Goal: Find specific fact: Find specific fact

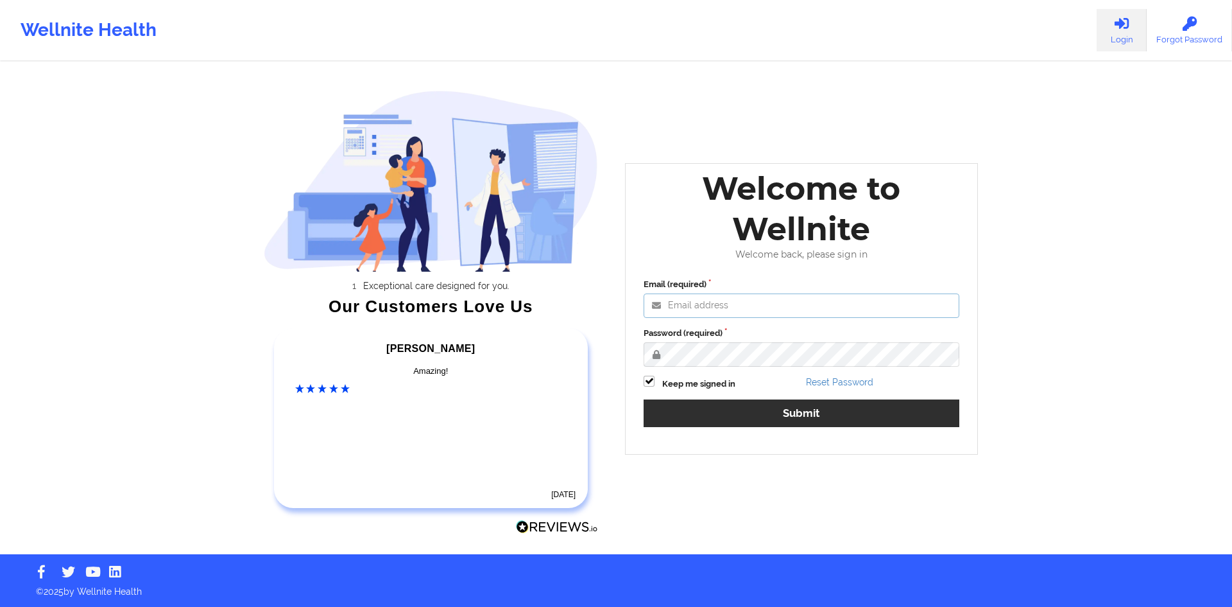
type input "[PERSON_NAME][EMAIL_ADDRESS][DOMAIN_NAME]"
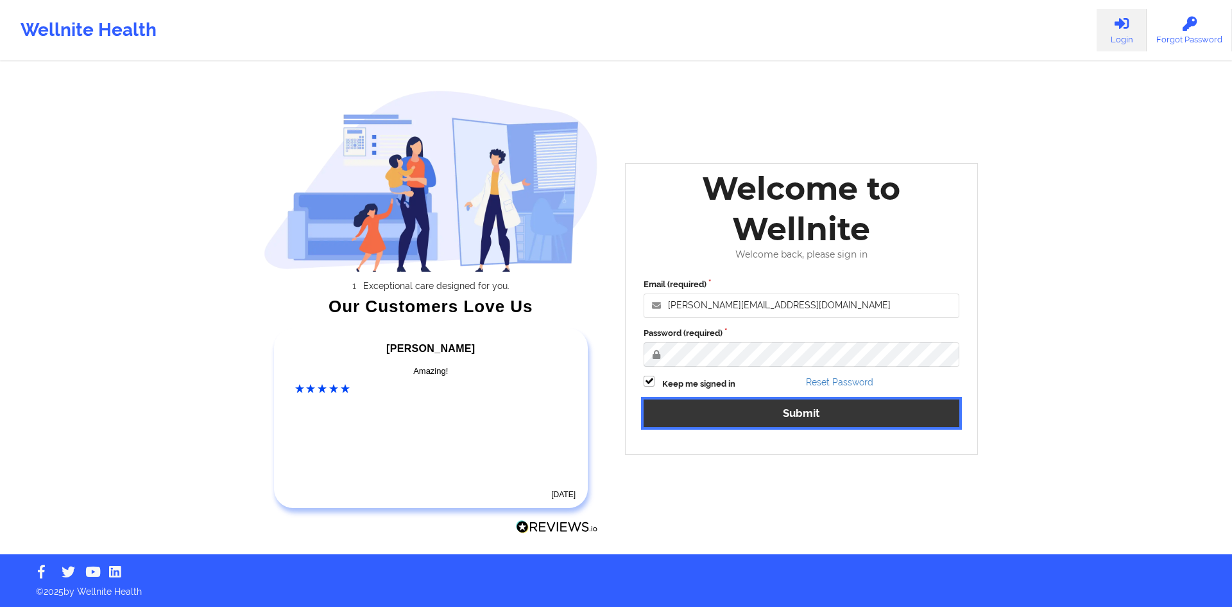
click at [940, 416] on button "Submit" at bounding box center [802, 413] width 316 height 28
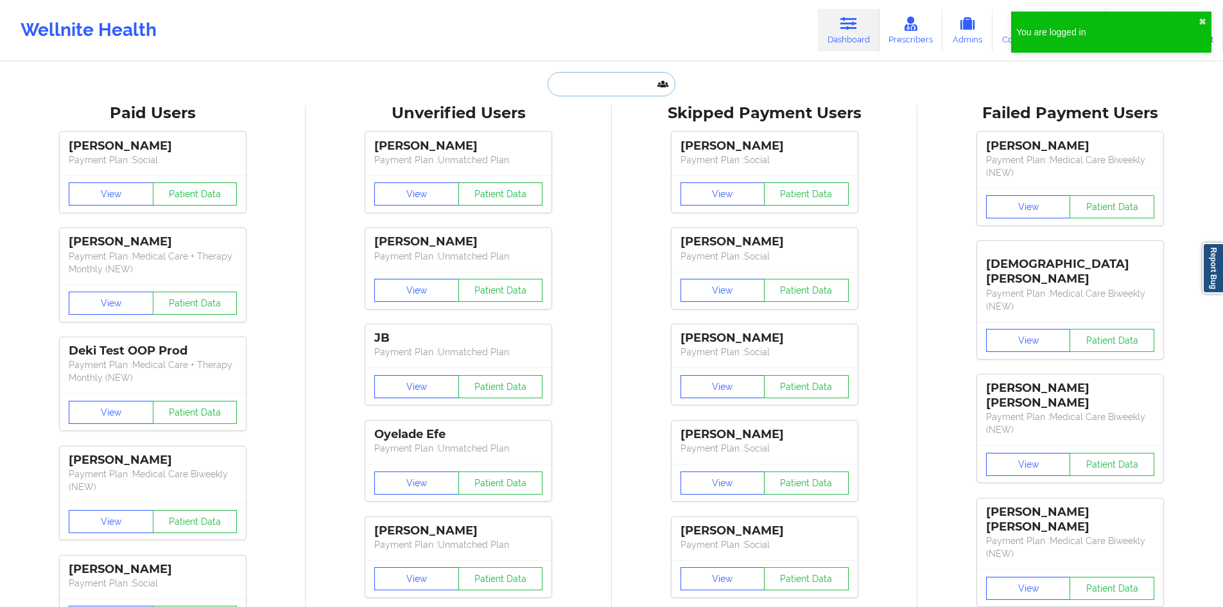
click at [653, 84] on input "text" at bounding box center [611, 84] width 127 height 24
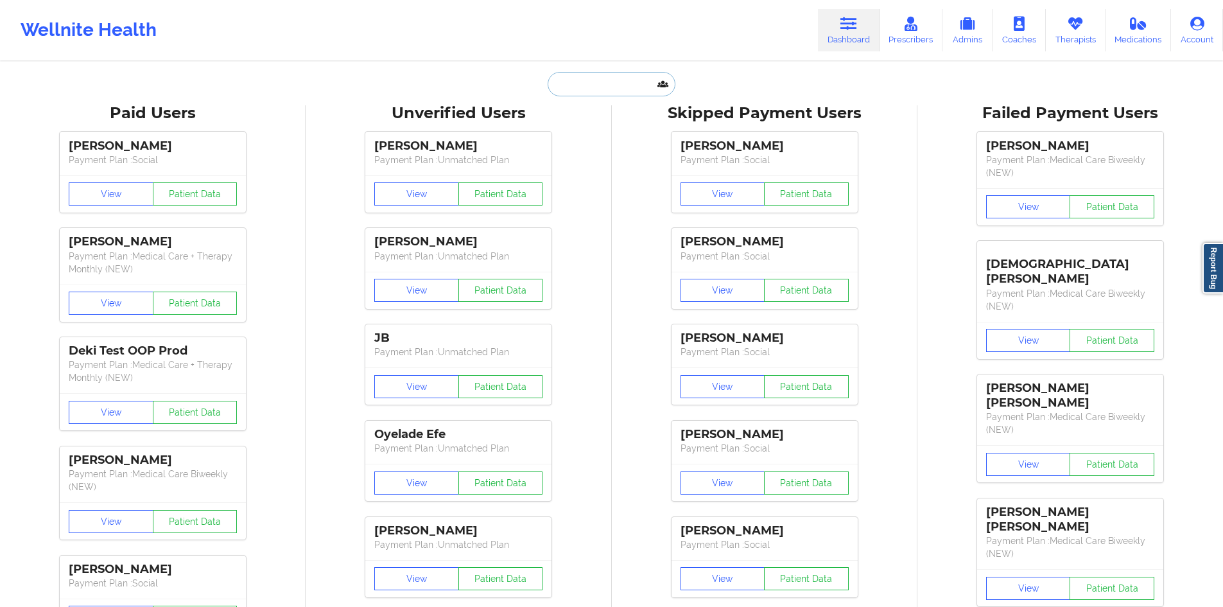
click at [621, 86] on input "text" at bounding box center [611, 84] width 127 height 24
paste input "[PERSON_NAME]"
type input "[PERSON_NAME]"
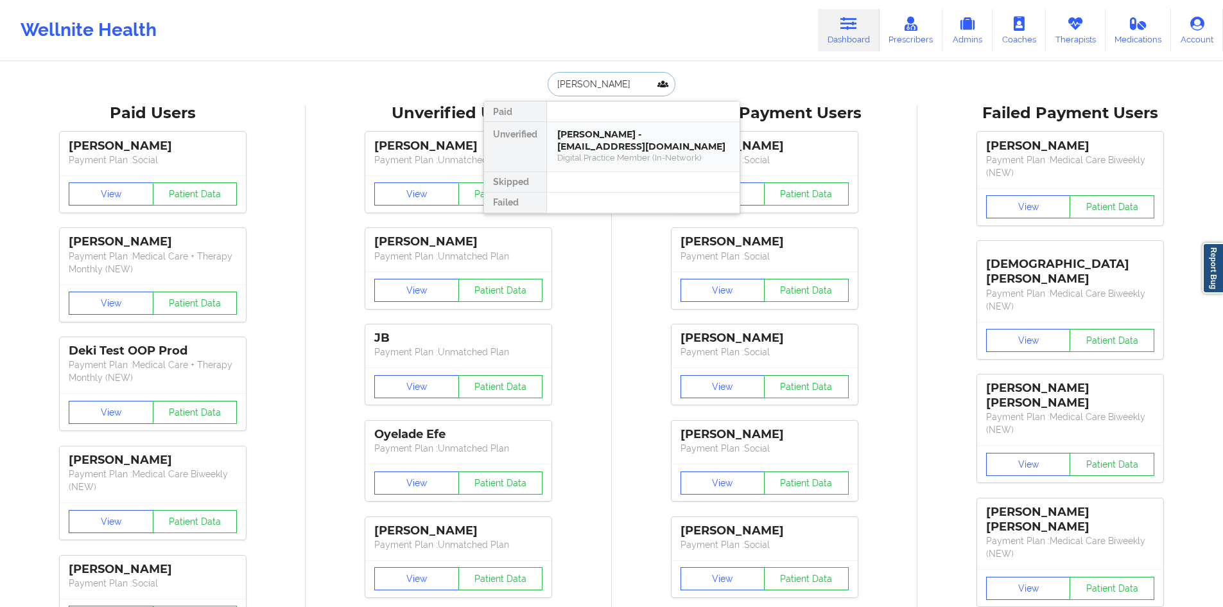
click at [630, 137] on div "[PERSON_NAME] - [EMAIL_ADDRESS][DOMAIN_NAME]" at bounding box center [643, 140] width 172 height 24
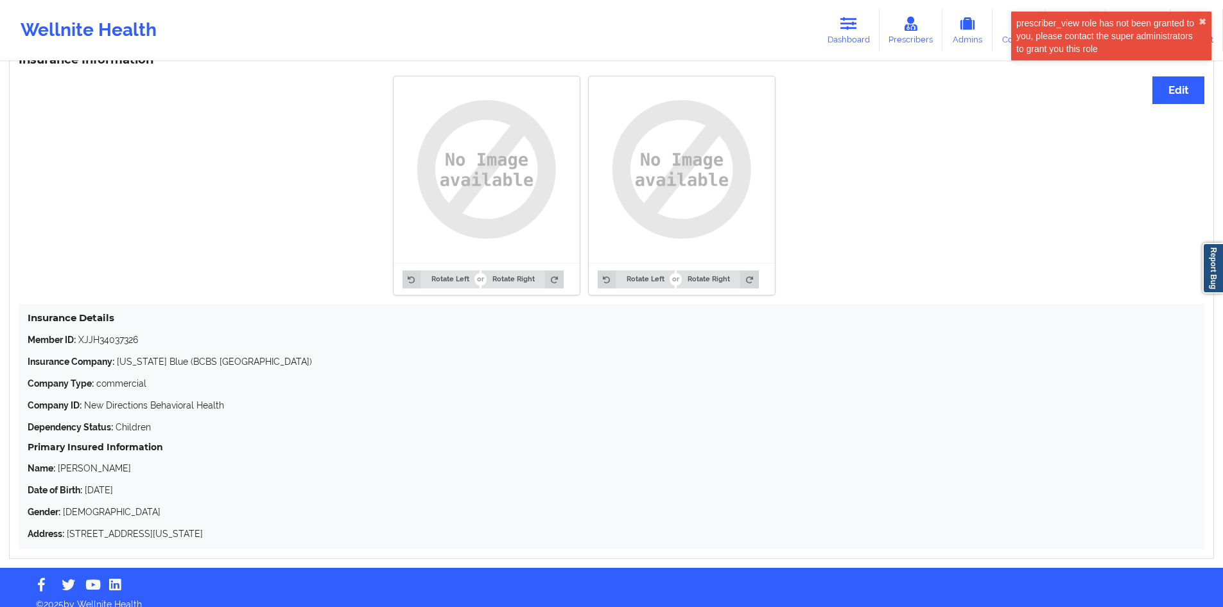
scroll to position [798, 0]
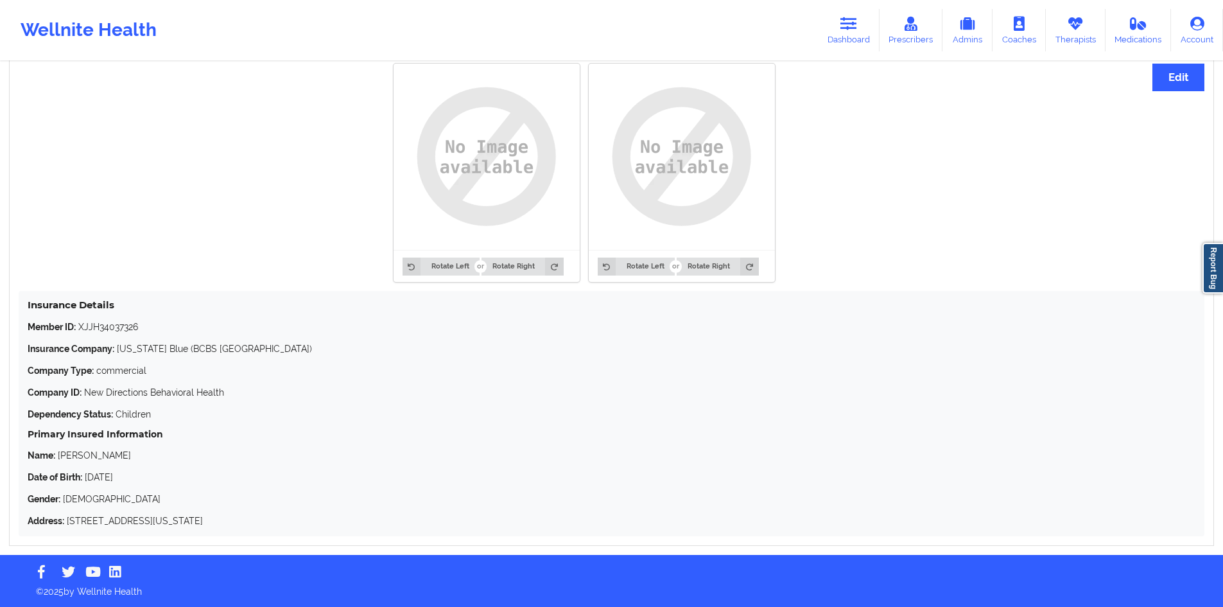
click at [289, 220] on div "Rotate Left Rotate Right Rotate Left Rotate Right" at bounding box center [584, 173] width 1130 height 234
drag, startPoint x: 858, startPoint y: 38, endPoint x: 827, endPoint y: 58, distance: 36.5
click at [858, 38] on link "Dashboard" at bounding box center [849, 30] width 62 height 42
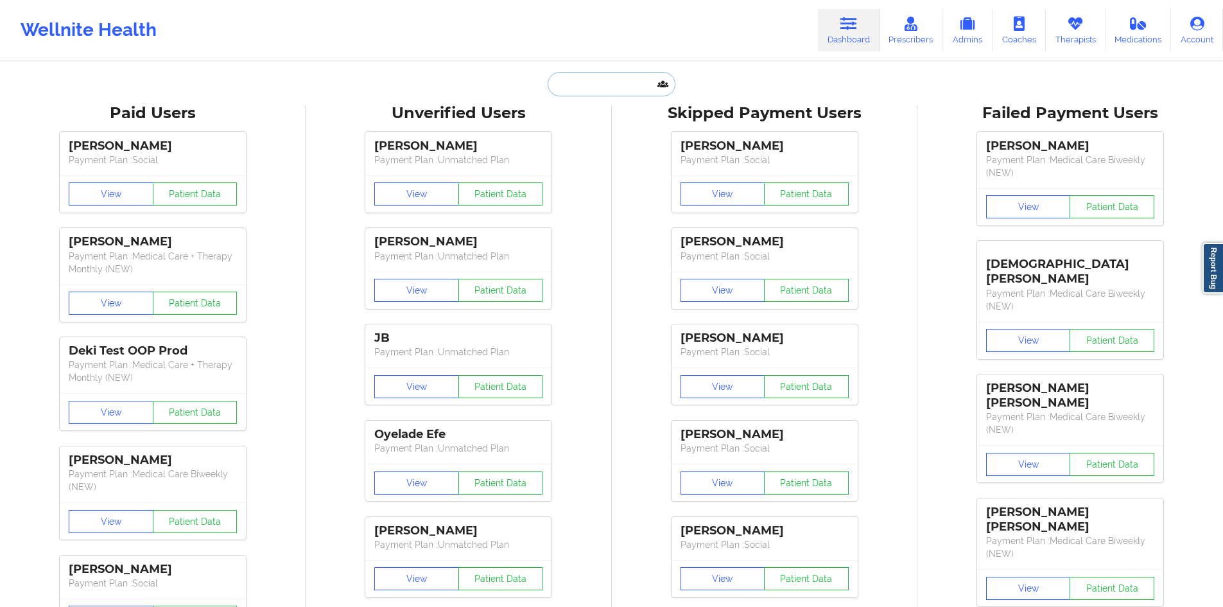
click at [617, 85] on input "text" at bounding box center [611, 84] width 127 height 24
click at [578, 86] on input "amana dip" at bounding box center [611, 84] width 127 height 24
type input "[PERSON_NAME]"
click at [618, 88] on input "[PERSON_NAME]" at bounding box center [611, 84] width 127 height 24
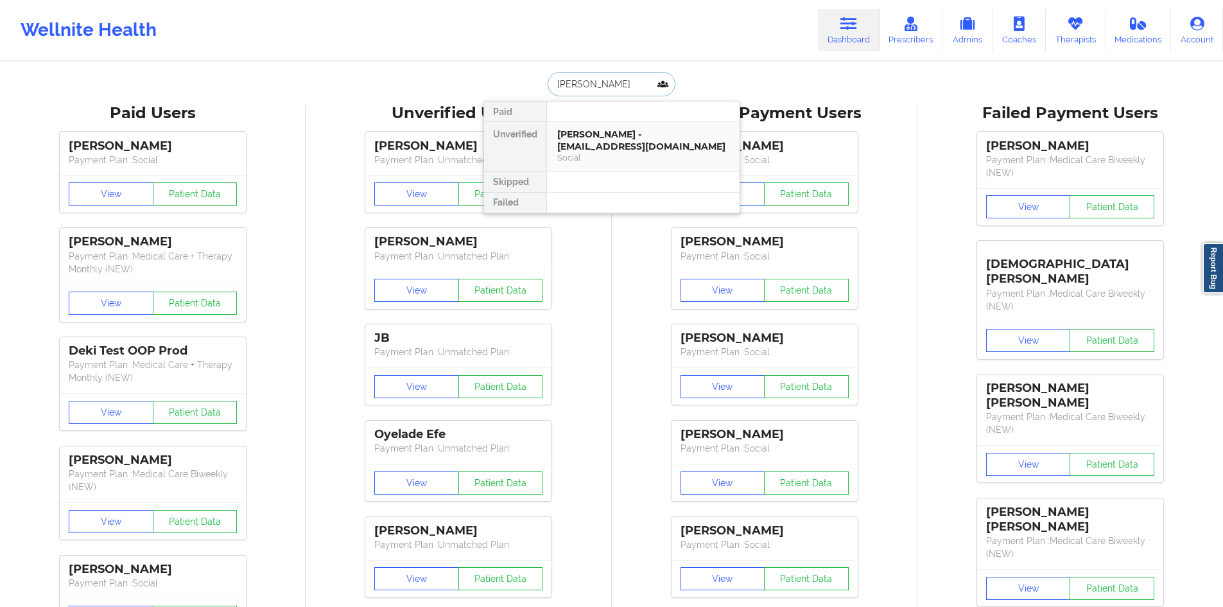
click at [626, 139] on div "[PERSON_NAME] - [EMAIL_ADDRESS][DOMAIN_NAME]" at bounding box center [643, 140] width 172 height 24
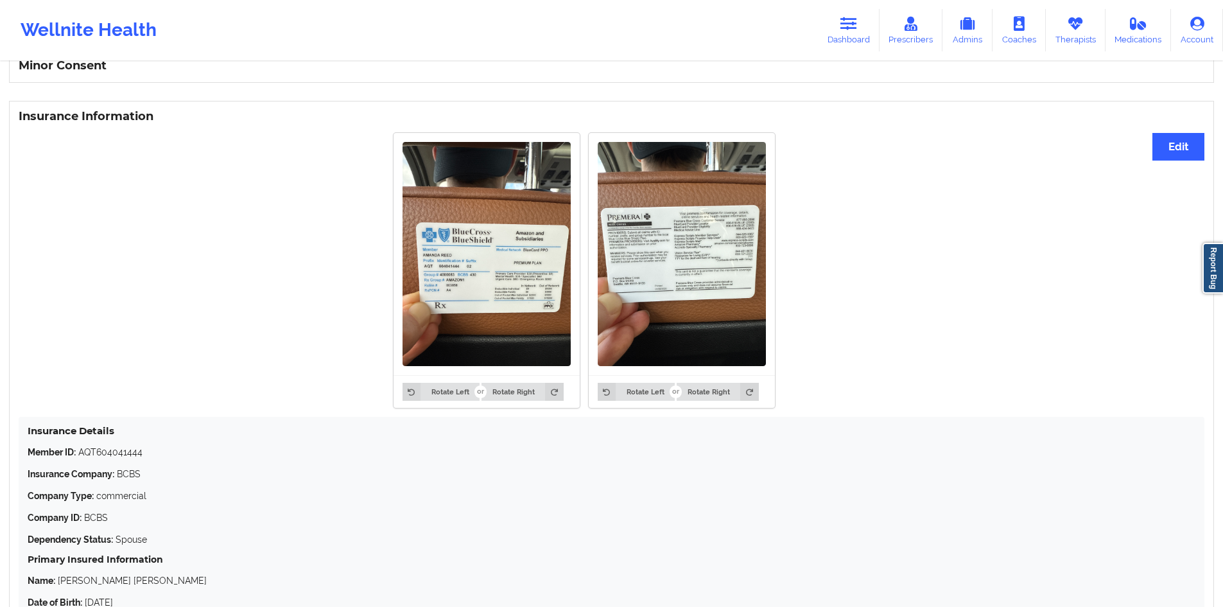
scroll to position [834, 0]
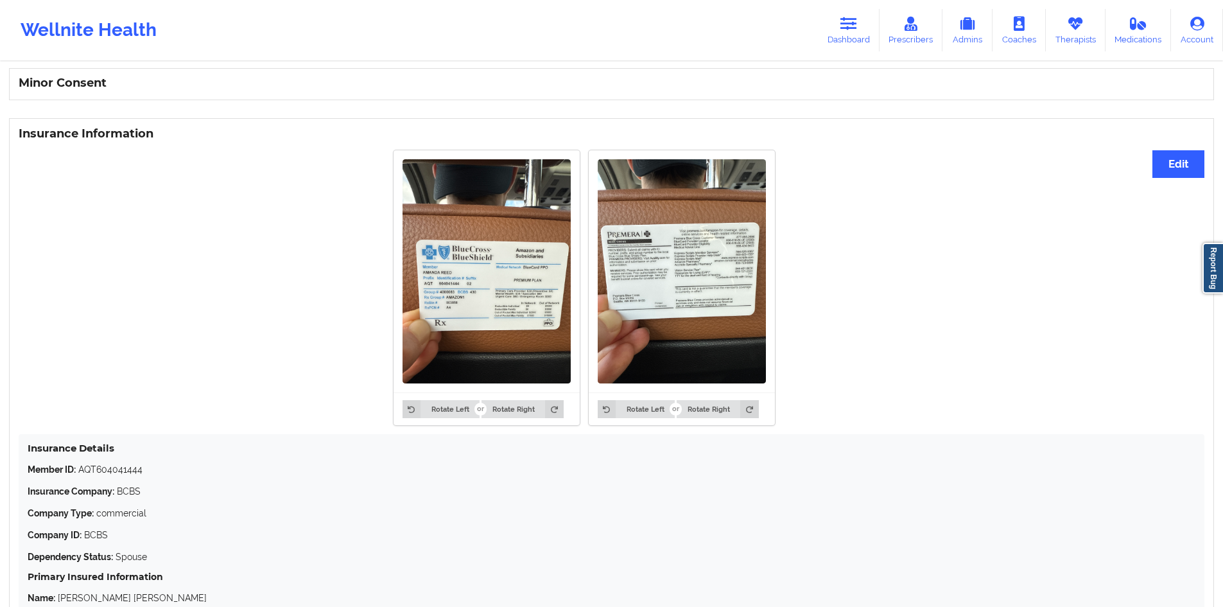
click at [532, 299] on img at bounding box center [486, 271] width 168 height 224
click at [135, 471] on p "Member ID: AQT604041444" at bounding box center [612, 469] width 1168 height 13
copy p "AQT604041444"
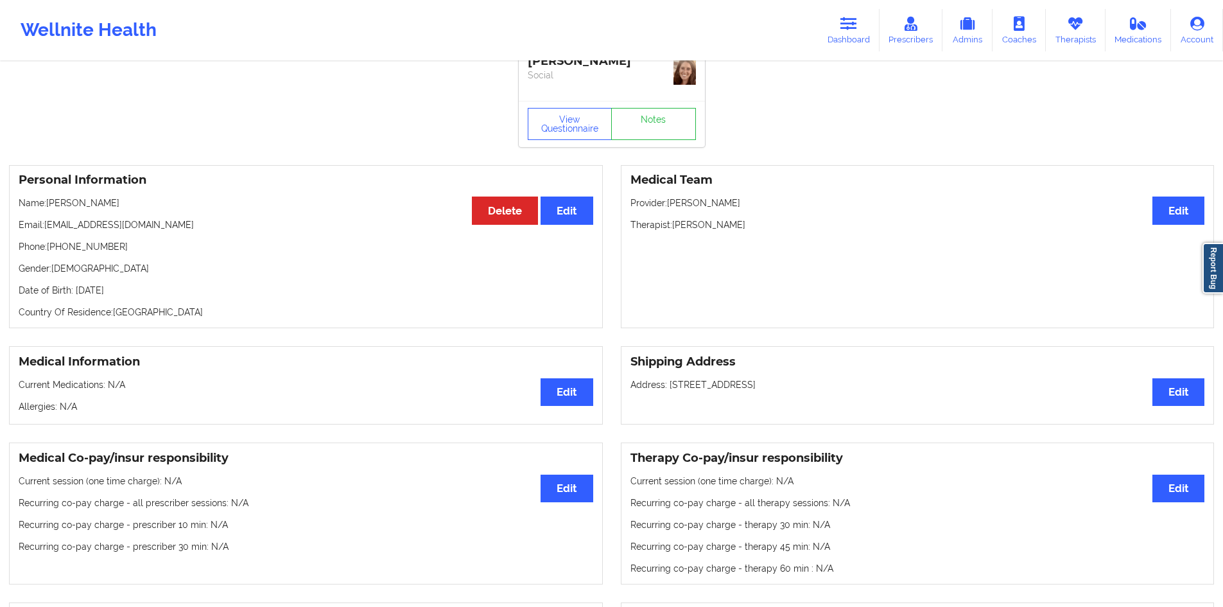
scroll to position [0, 0]
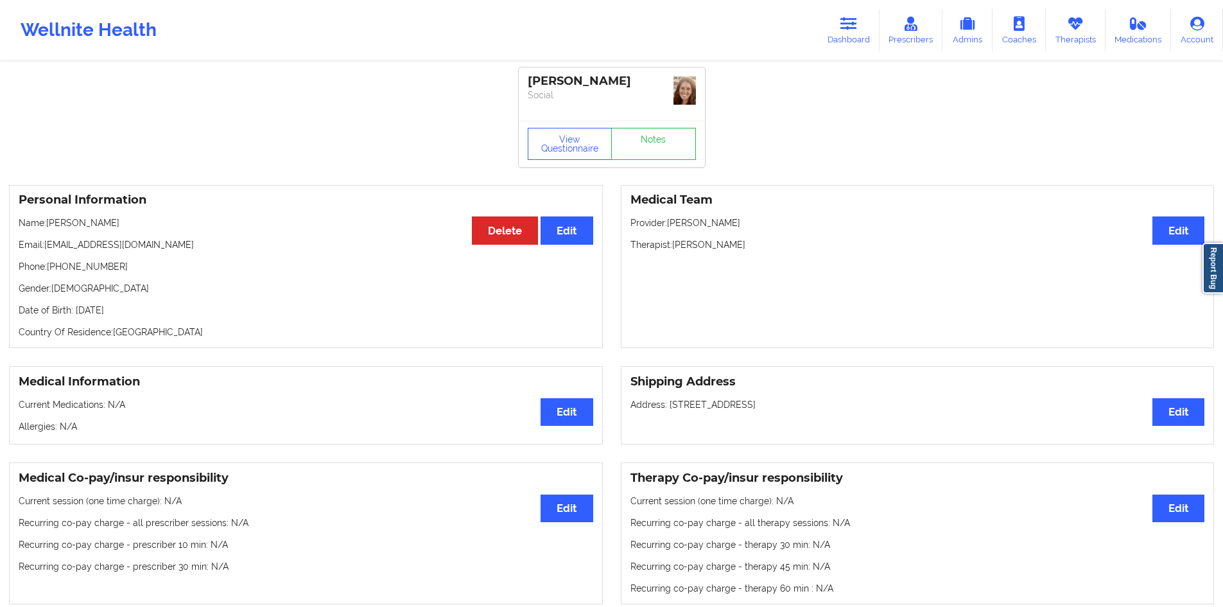
click at [605, 78] on div "[PERSON_NAME]" at bounding box center [612, 81] width 168 height 15
drag, startPoint x: 605, startPoint y: 78, endPoint x: 553, endPoint y: 73, distance: 51.6
click at [553, 73] on div "[PERSON_NAME] Social" at bounding box center [612, 93] width 186 height 53
copy div "[PERSON_NAME]"
click at [848, 22] on icon at bounding box center [848, 24] width 17 height 14
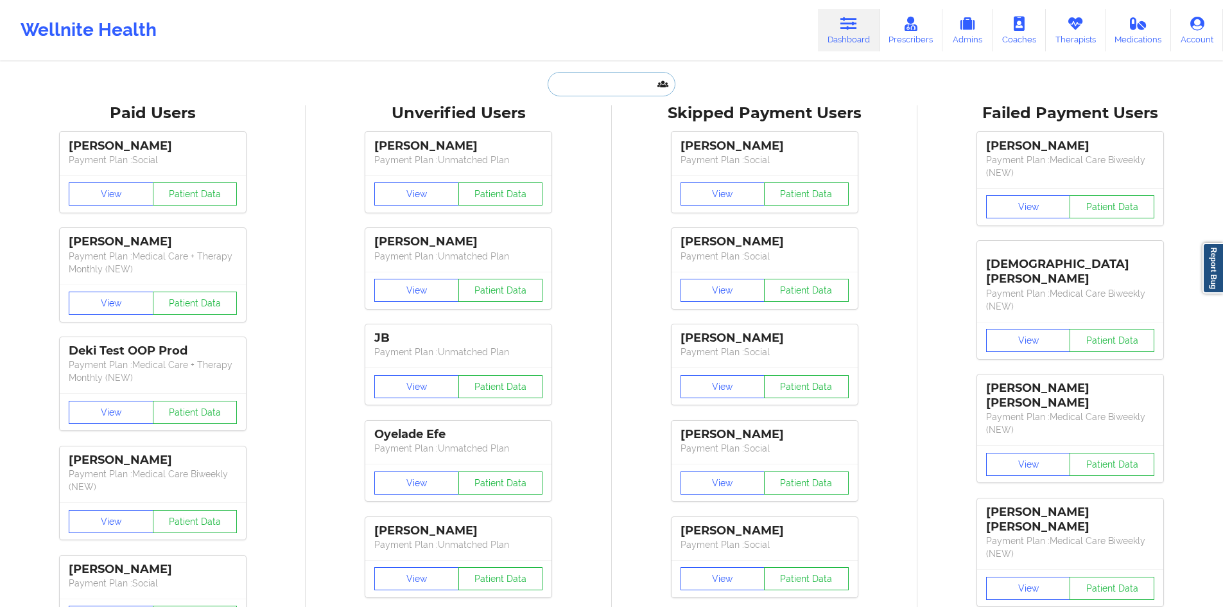
click at [563, 79] on input "text" at bounding box center [611, 84] width 127 height 24
paste input "[PERSON_NAME]"
type input "[PERSON_NAME]"
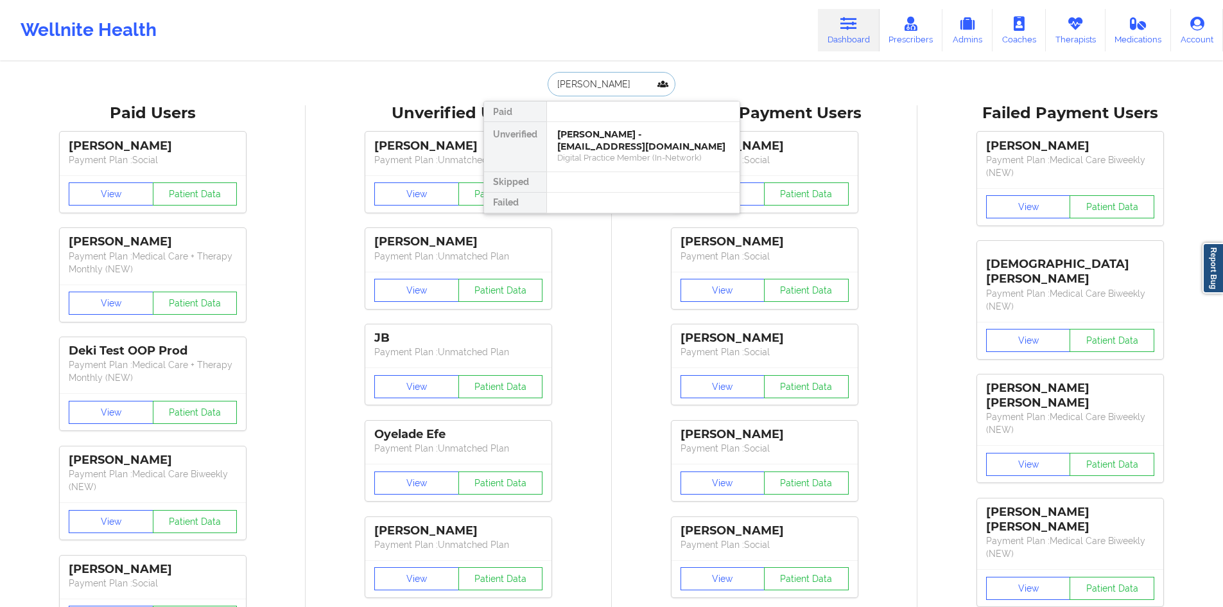
click at [609, 136] on div "[PERSON_NAME] - [EMAIL_ADDRESS][DOMAIN_NAME]" at bounding box center [643, 140] width 172 height 24
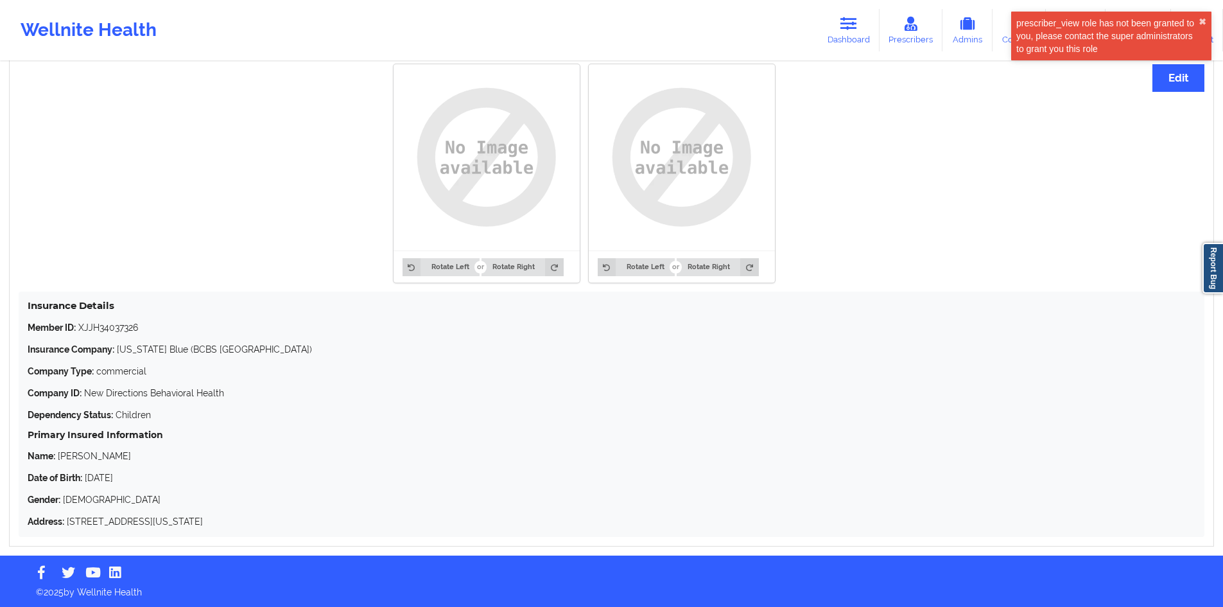
scroll to position [798, 0]
click at [120, 317] on div "Insurance Details Member ID: XJJH34037326 Insurance Company: [US_STATE] Blue (B…" at bounding box center [612, 413] width 1186 height 245
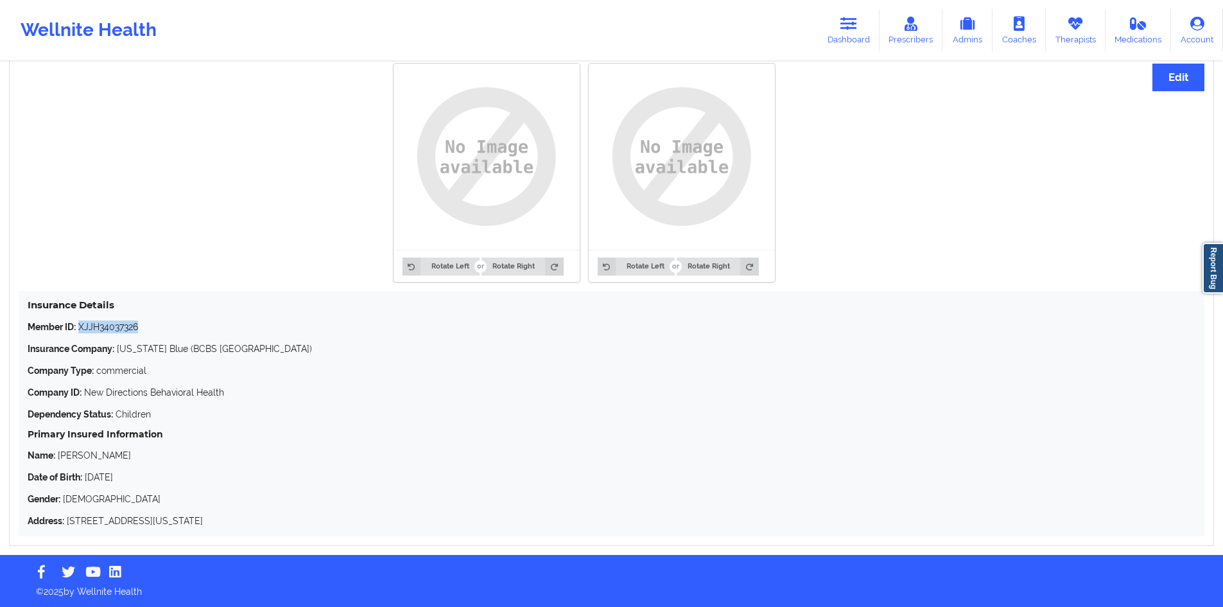
copy p "XJJH34037326"
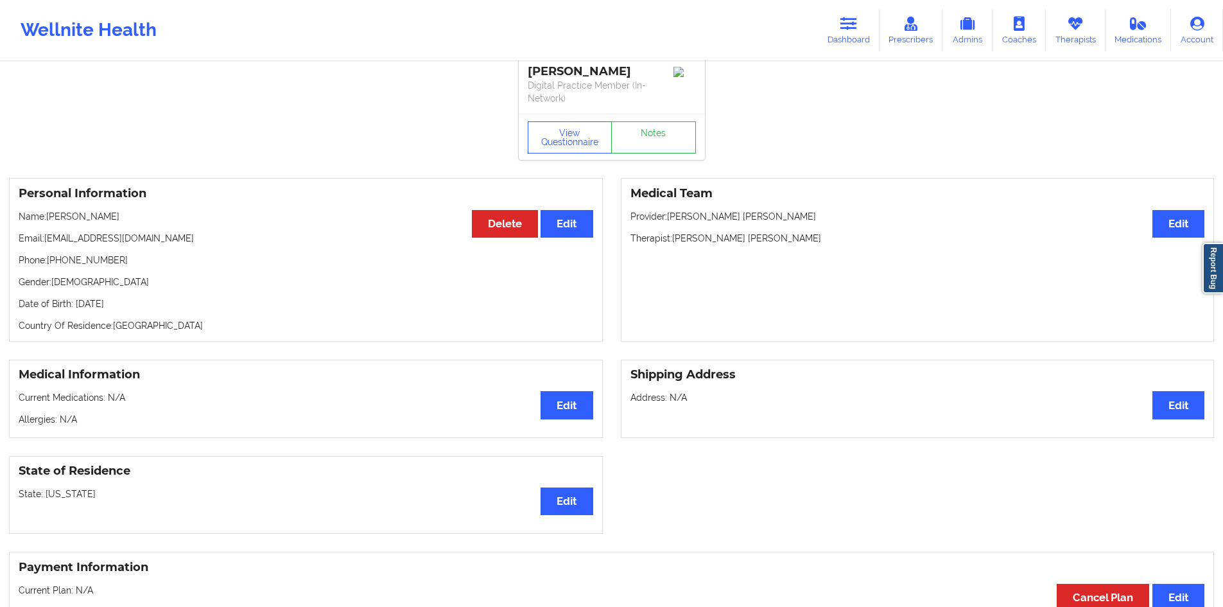
scroll to position [0, 0]
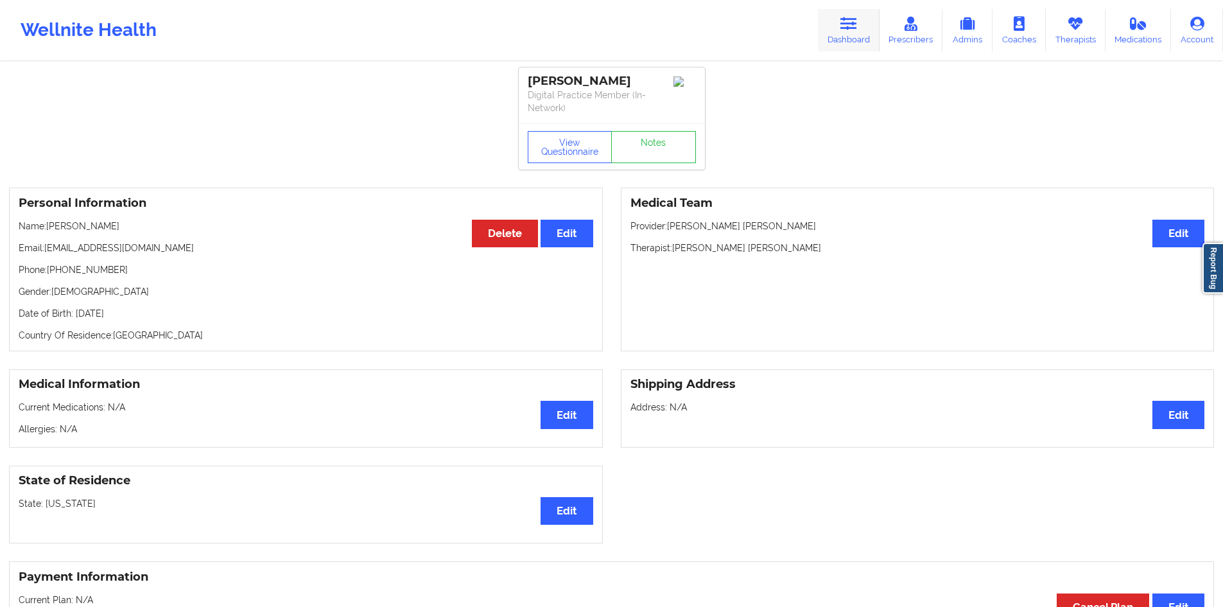
click at [835, 21] on link "Dashboard" at bounding box center [849, 30] width 62 height 42
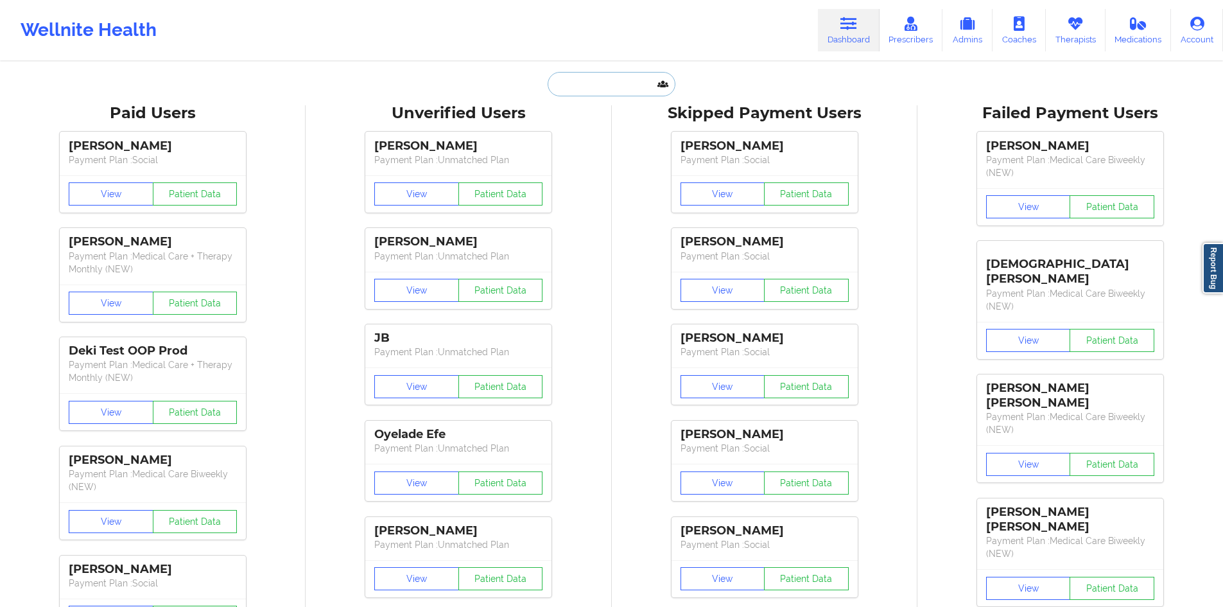
click at [571, 86] on input "text" at bounding box center [611, 84] width 127 height 24
paste input "[PERSON_NAME]"
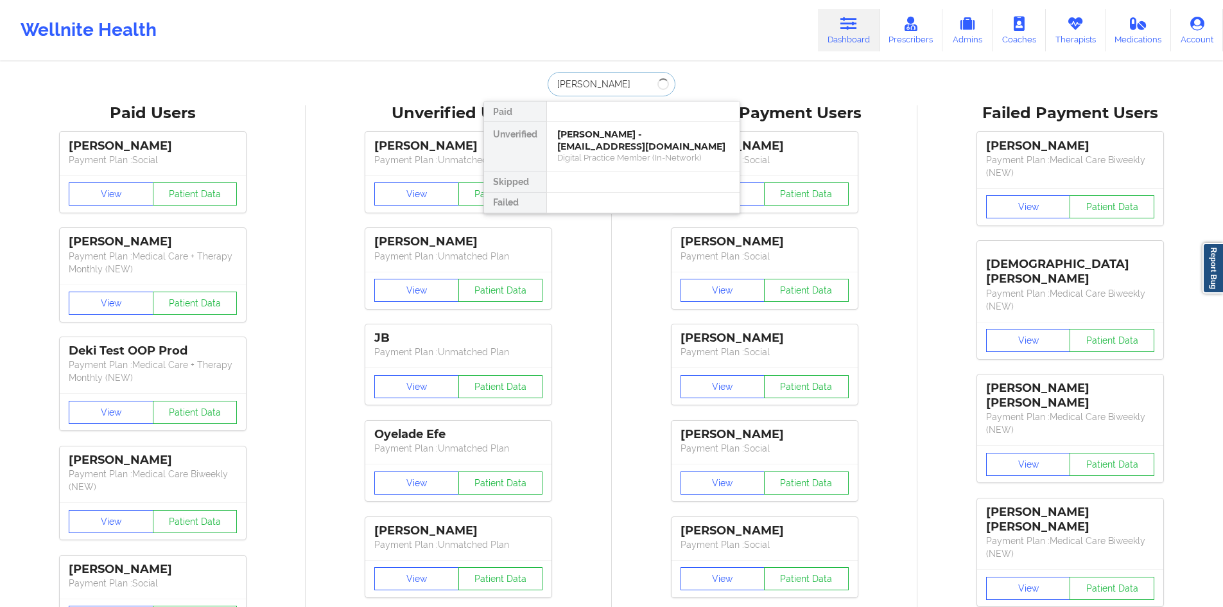
type input "[PERSON_NAME]"
click at [620, 142] on div "[PERSON_NAME] - [PERSON_NAME][EMAIL_ADDRESS][DOMAIN_NAME]" at bounding box center [643, 140] width 172 height 24
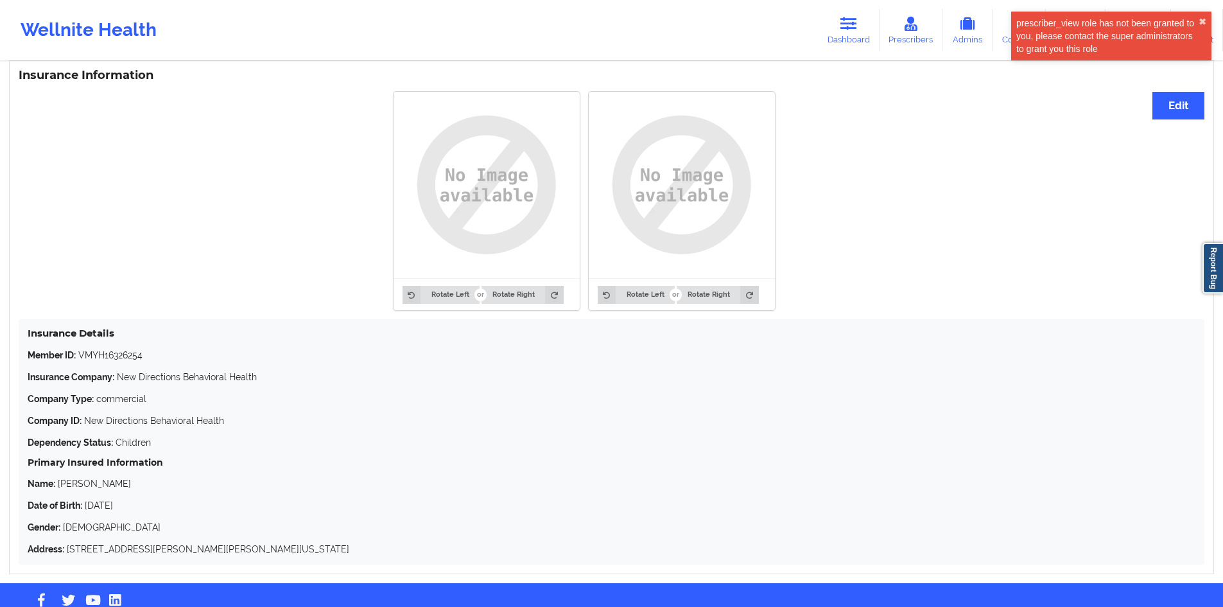
scroll to position [798, 0]
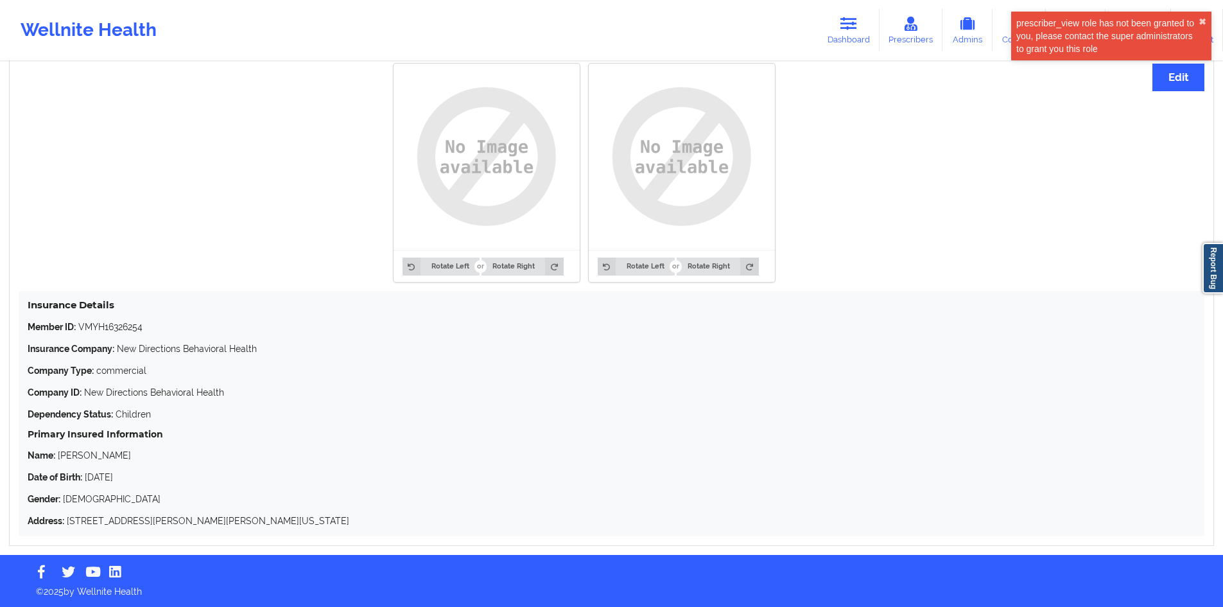
click at [126, 329] on p "Member ID: VMYH16326254" at bounding box center [612, 326] width 1168 height 13
click at [125, 329] on p "Member ID: VMYH16326254" at bounding box center [612, 326] width 1168 height 13
copy p "VMYH16326254"
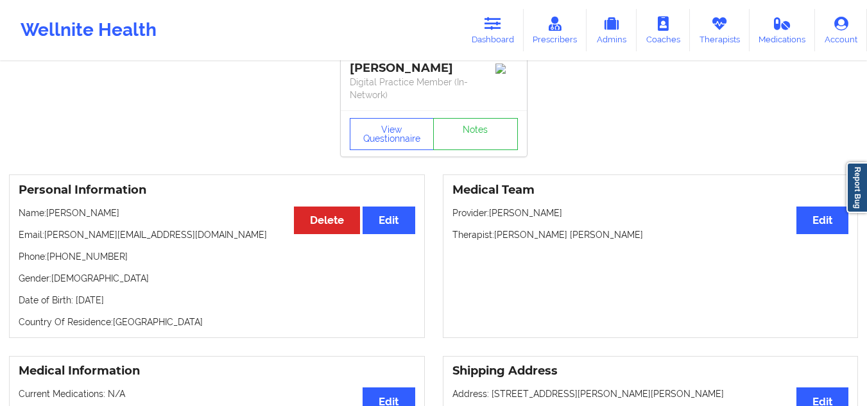
scroll to position [0, 0]
